Goal: Task Accomplishment & Management: Use online tool/utility

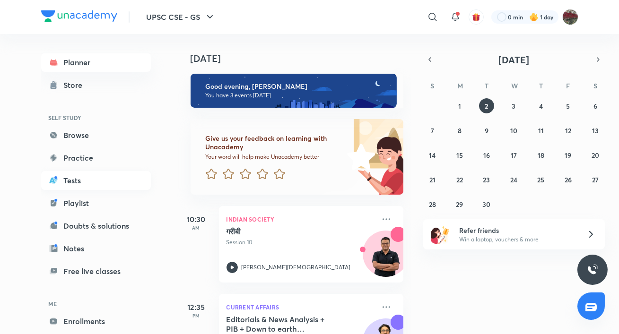
click at [69, 183] on link "Tests" at bounding box center [96, 180] width 110 height 19
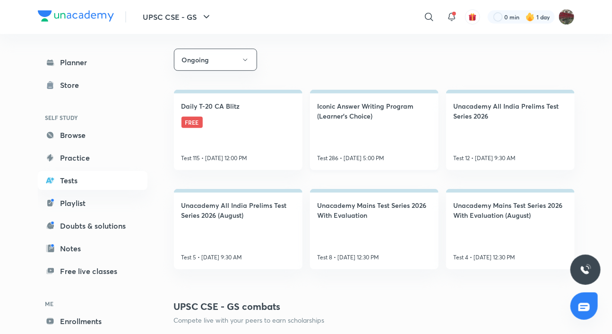
scroll to position [161, 0]
click at [486, 222] on link "Unacademy Mains Test Series 2026 With Evaluation (August) Test 4 • [DATE] 12:30…" at bounding box center [510, 230] width 129 height 80
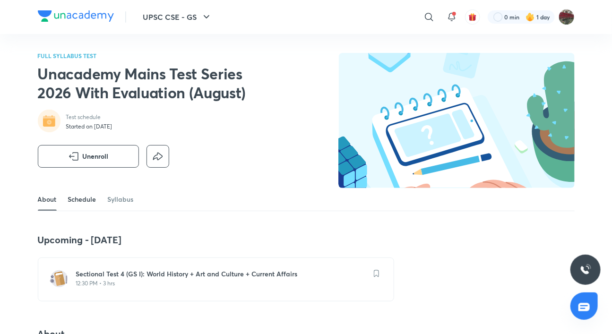
click at [86, 202] on link "Schedule" at bounding box center [82, 199] width 28 height 23
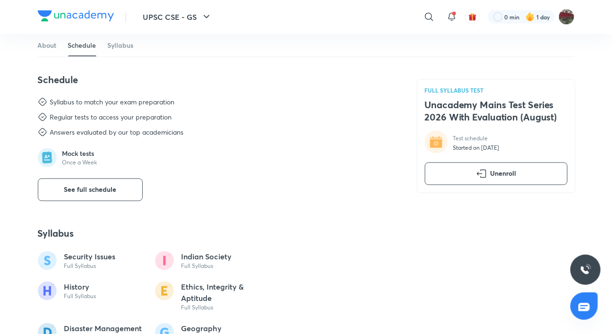
scroll to position [516, 0]
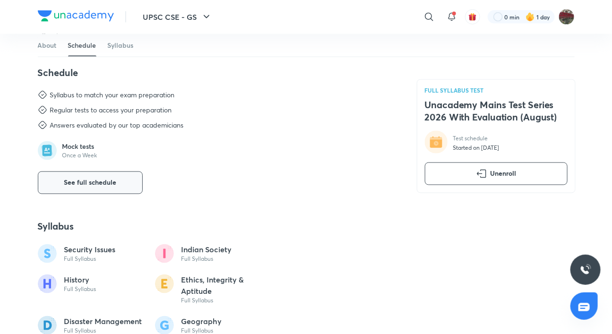
click at [76, 185] on span "See full schedule" at bounding box center [90, 182] width 52 height 9
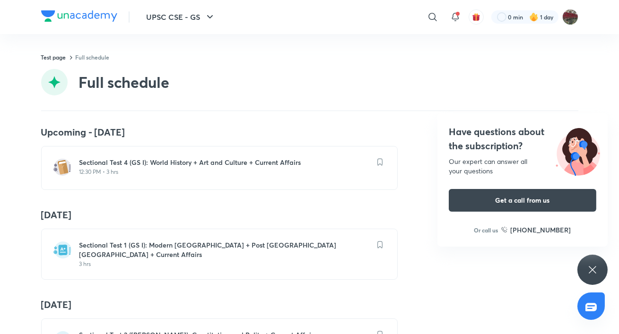
click at [596, 266] on icon at bounding box center [592, 269] width 11 height 11
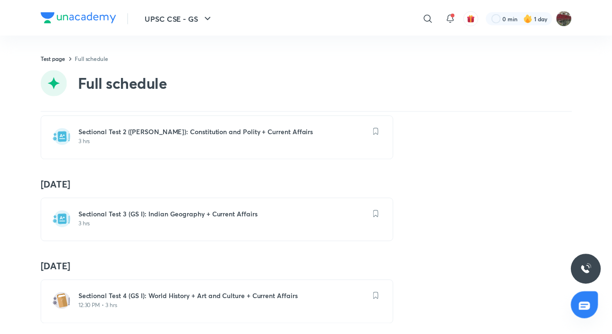
scroll to position [205, 0]
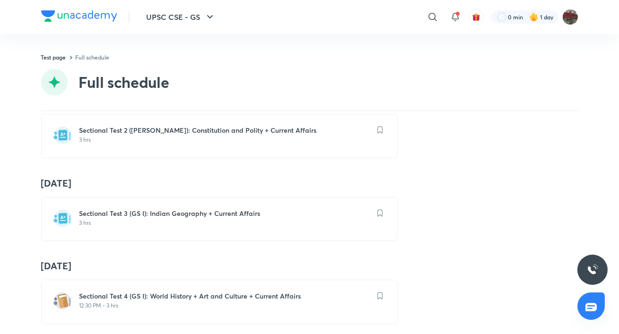
click at [183, 209] on h6 "Sectional Test 3 (GS I): Indian Geography + Current Affairs" at bounding box center [224, 213] width 291 height 9
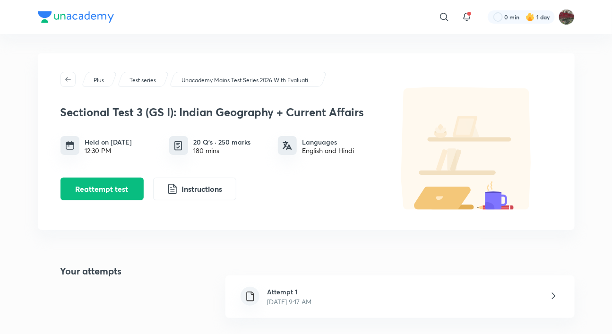
click at [343, 297] on div "Attempt 1 [DATE] 9:17 AM" at bounding box center [399, 297] width 349 height 43
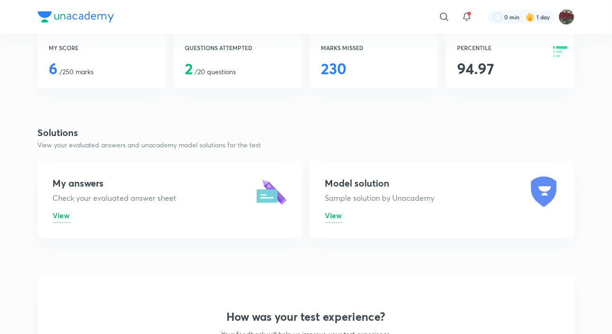
scroll to position [217, 0]
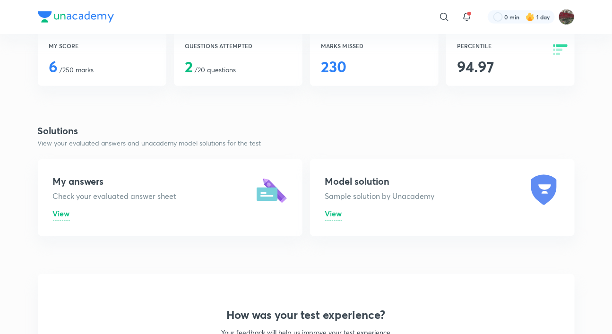
click at [66, 213] on span "View" at bounding box center [61, 213] width 17 height 10
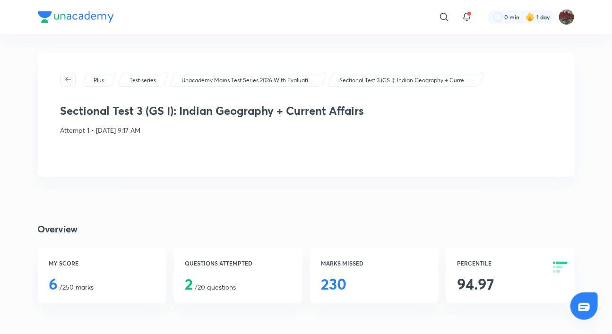
click at [71, 75] on button "button" at bounding box center [68, 79] width 15 height 15
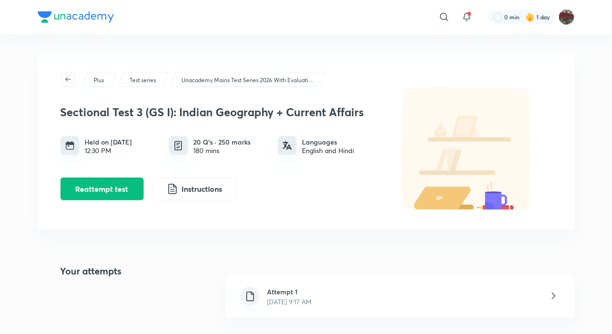
click at [65, 78] on icon "button" at bounding box center [68, 80] width 8 height 8
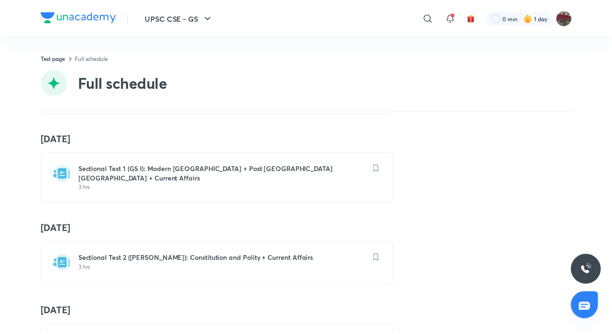
scroll to position [76, 0]
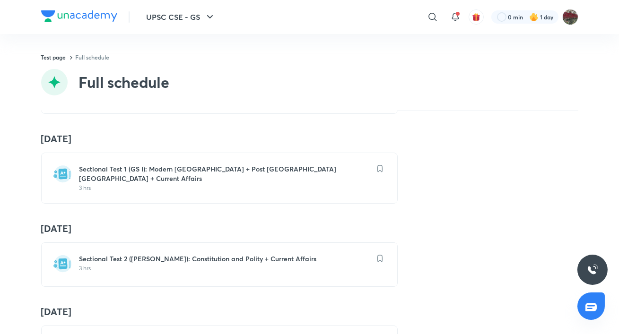
click at [205, 256] on h6 "Sectional Test 2 ([PERSON_NAME]): Constitution and Polity + Current Affairs" at bounding box center [224, 258] width 291 height 9
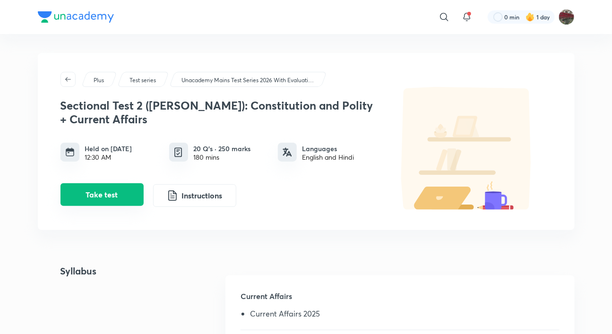
click at [133, 199] on button "Take test" at bounding box center [102, 194] width 83 height 23
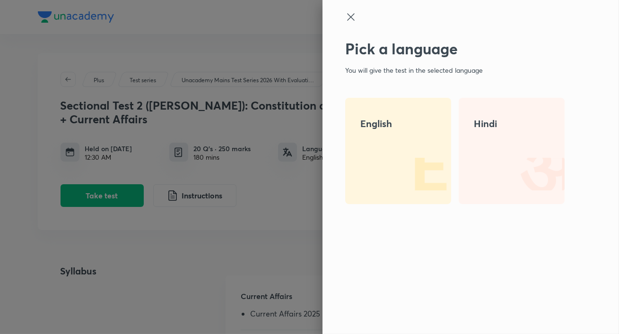
click at [352, 143] on div "English" at bounding box center [398, 151] width 106 height 106
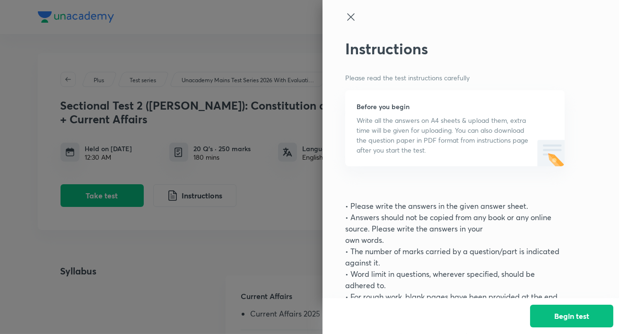
click at [346, 17] on icon at bounding box center [350, 16] width 11 height 11
